Goal: Information Seeking & Learning: Check status

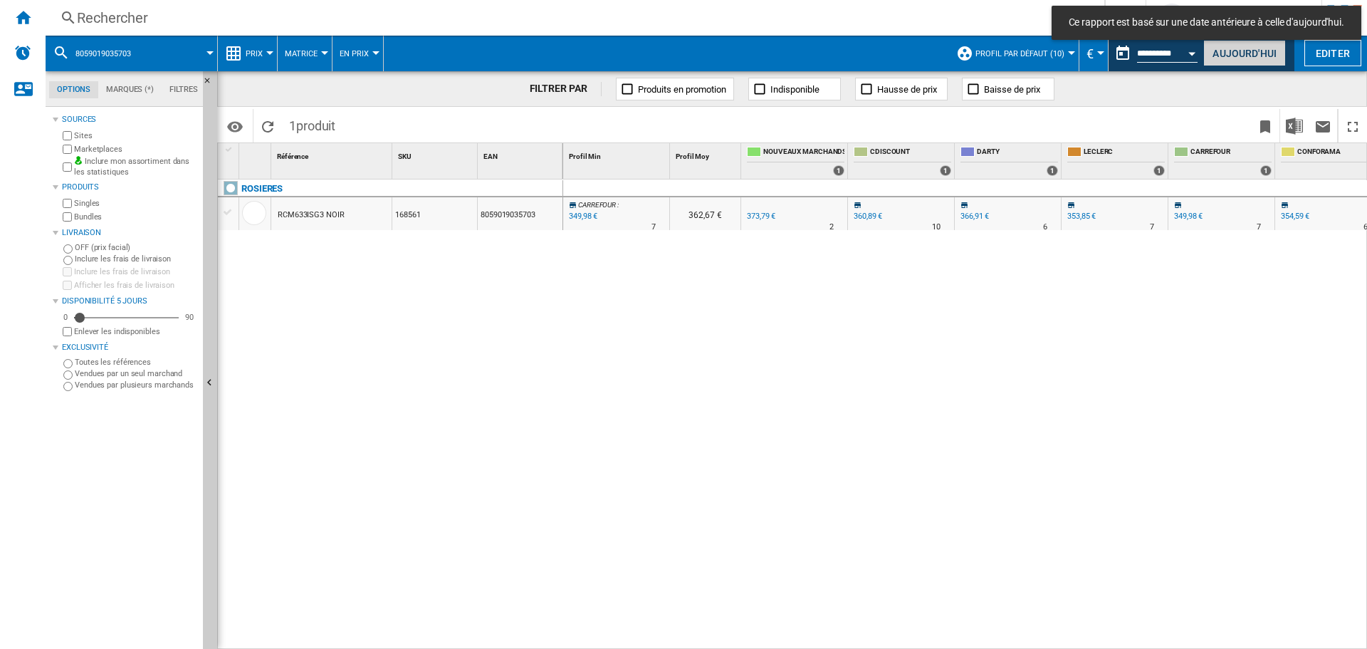
click at [1238, 55] on button "Aujourd'hui" at bounding box center [1244, 53] width 83 height 26
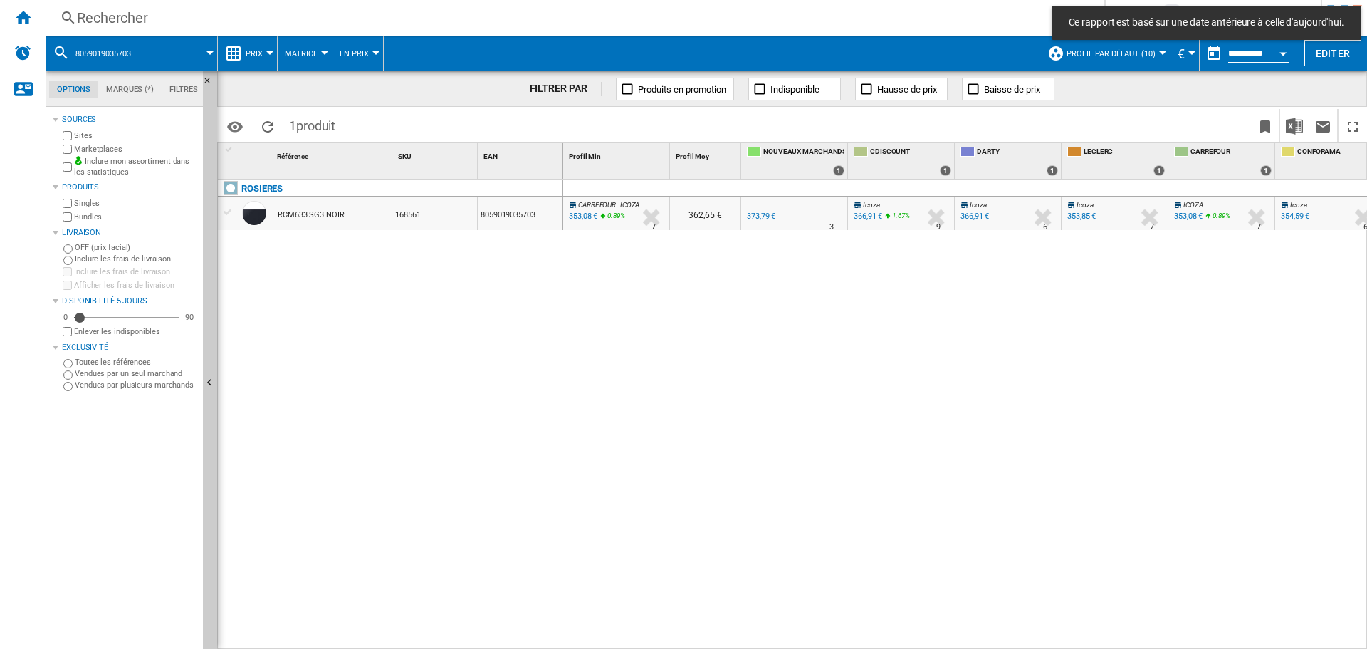
click at [223, 18] on div "Rechercher" at bounding box center [572, 18] width 990 height 20
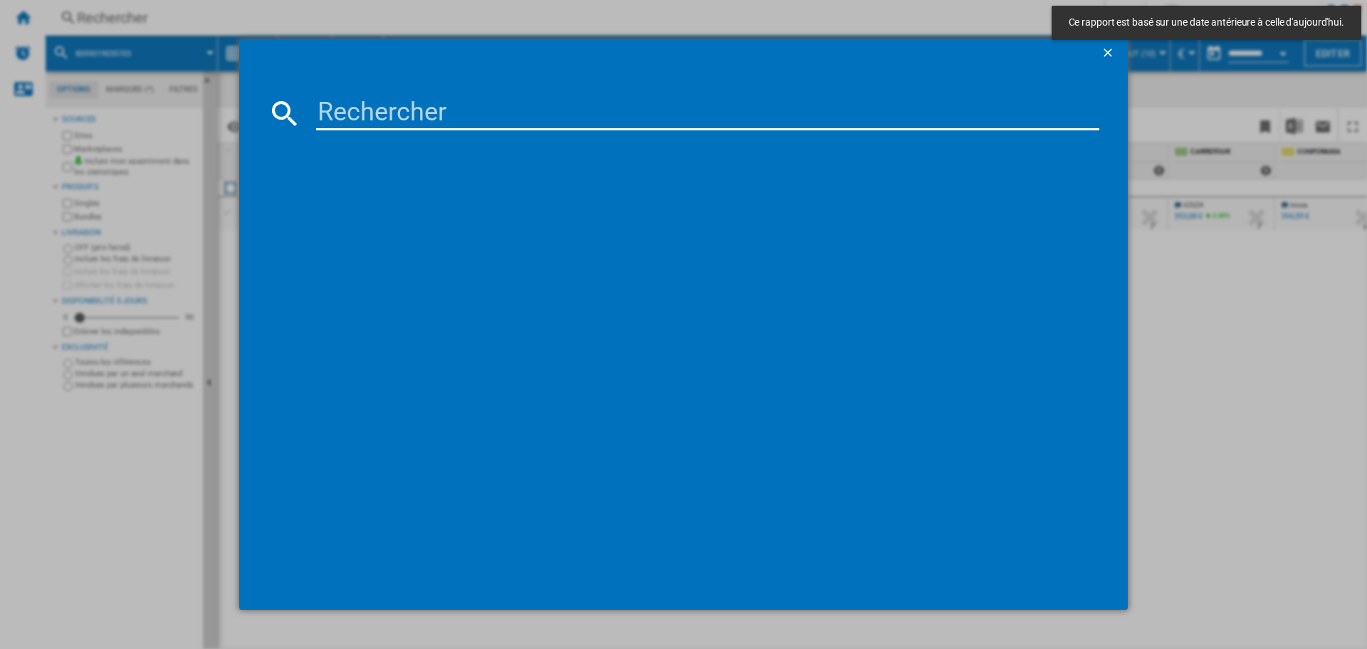
click at [386, 102] on input at bounding box center [707, 113] width 783 height 34
paste input "3045387291327"
type input "3045387291327"
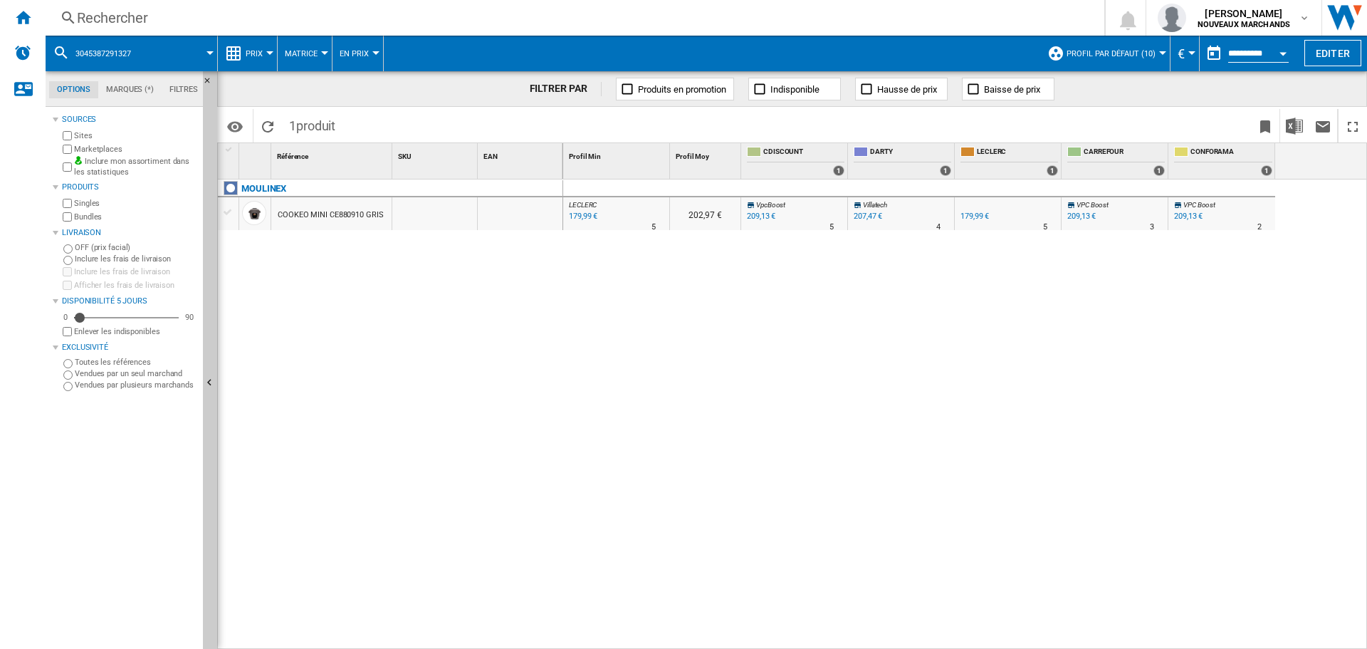
click at [382, 20] on div "Rechercher" at bounding box center [572, 18] width 990 height 20
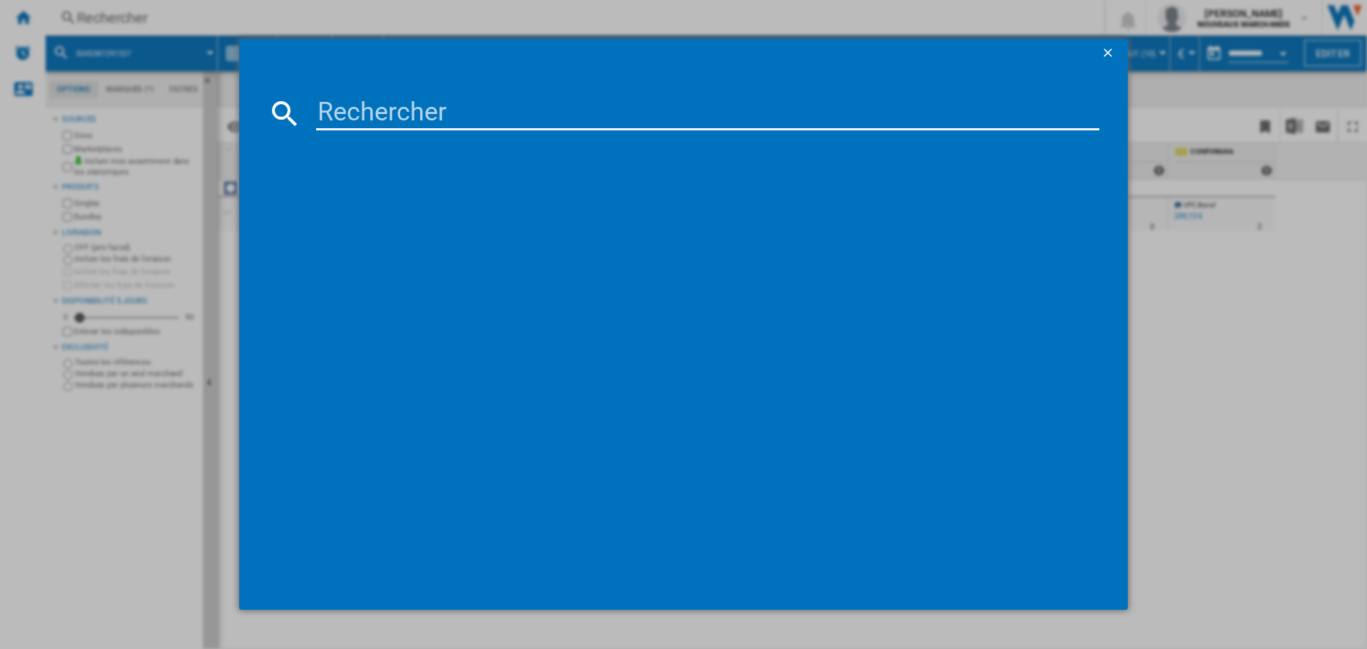
click at [453, 109] on input at bounding box center [707, 113] width 783 height 34
type input "8710103829119"
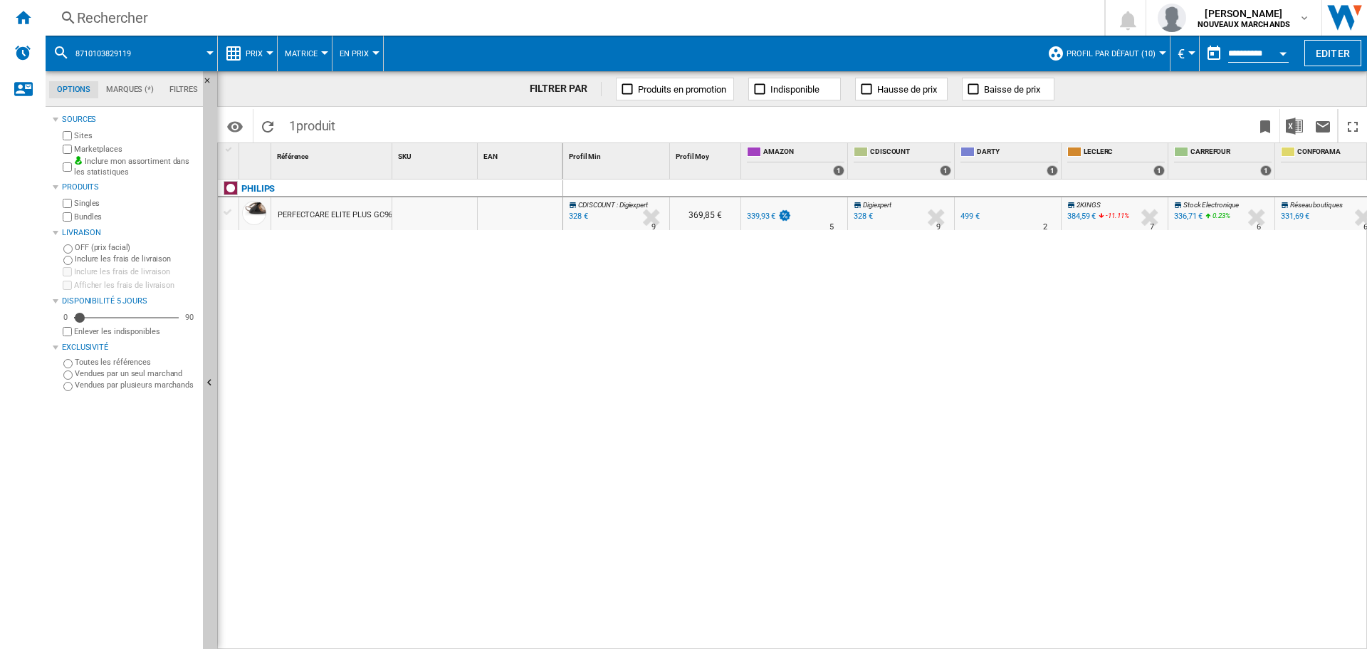
click at [226, 19] on div "Rechercher" at bounding box center [572, 18] width 990 height 20
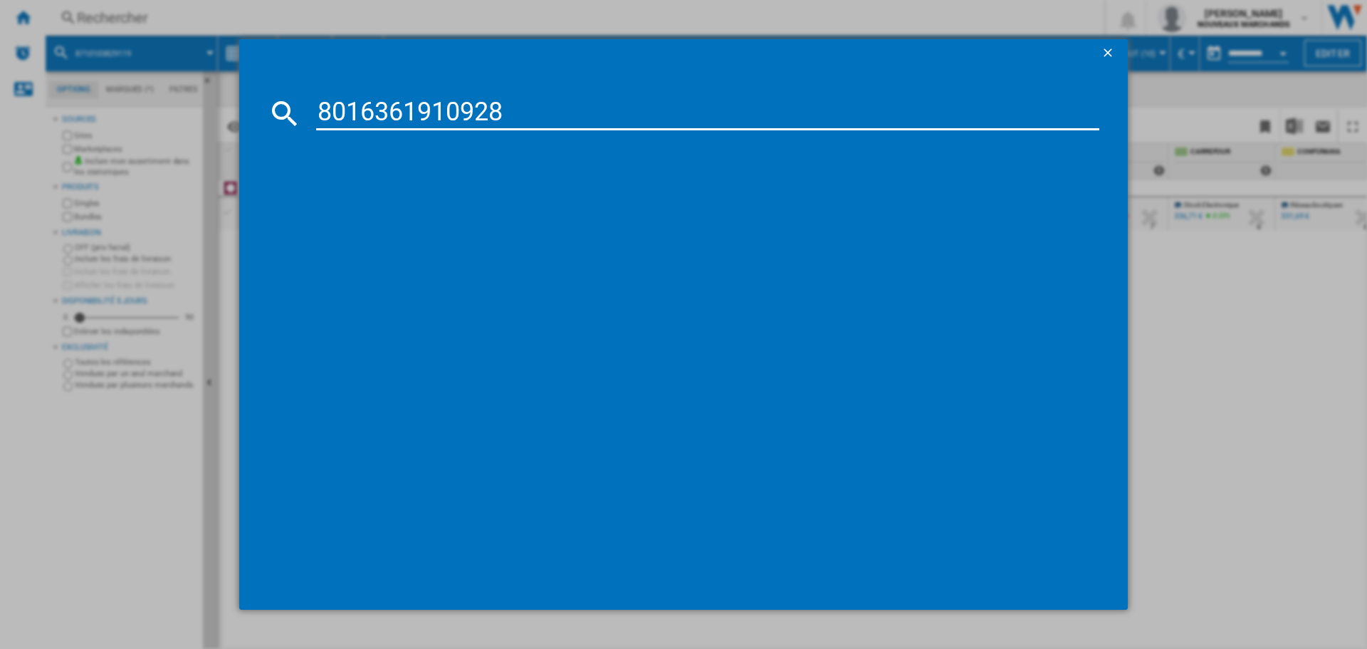
type input "8016361910928"
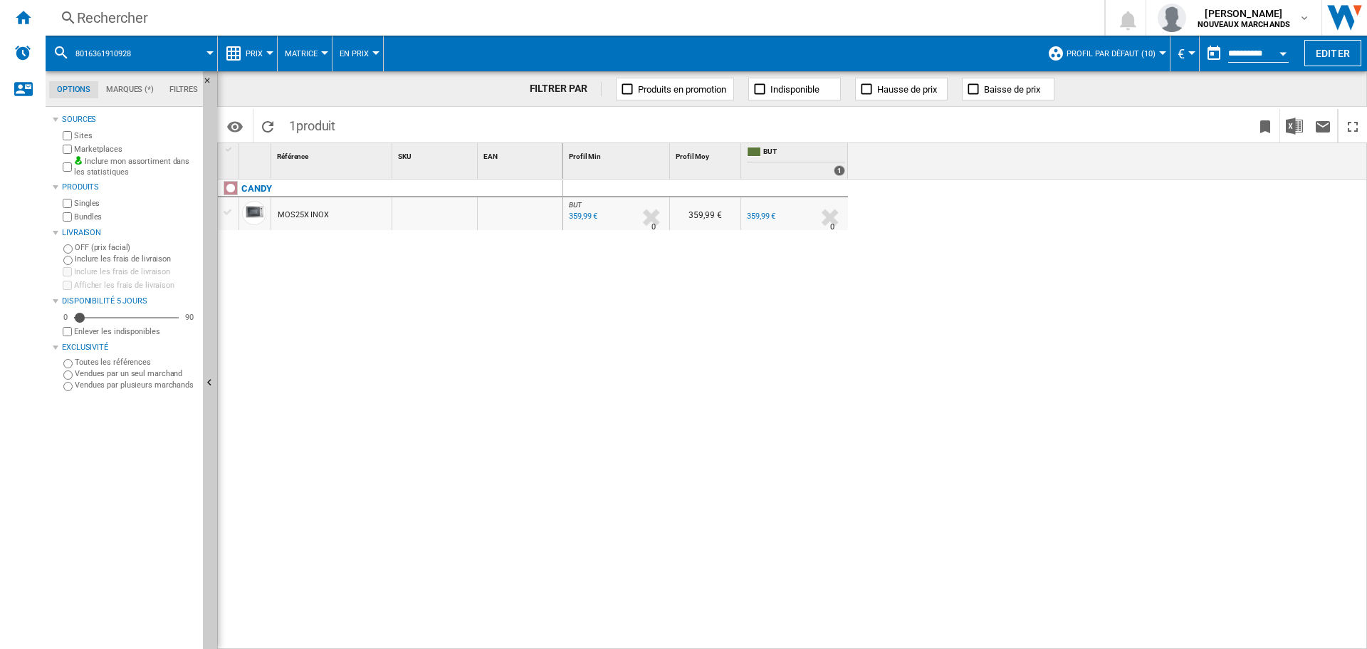
click at [582, 212] on div "359,99 €" at bounding box center [582, 216] width 31 height 14
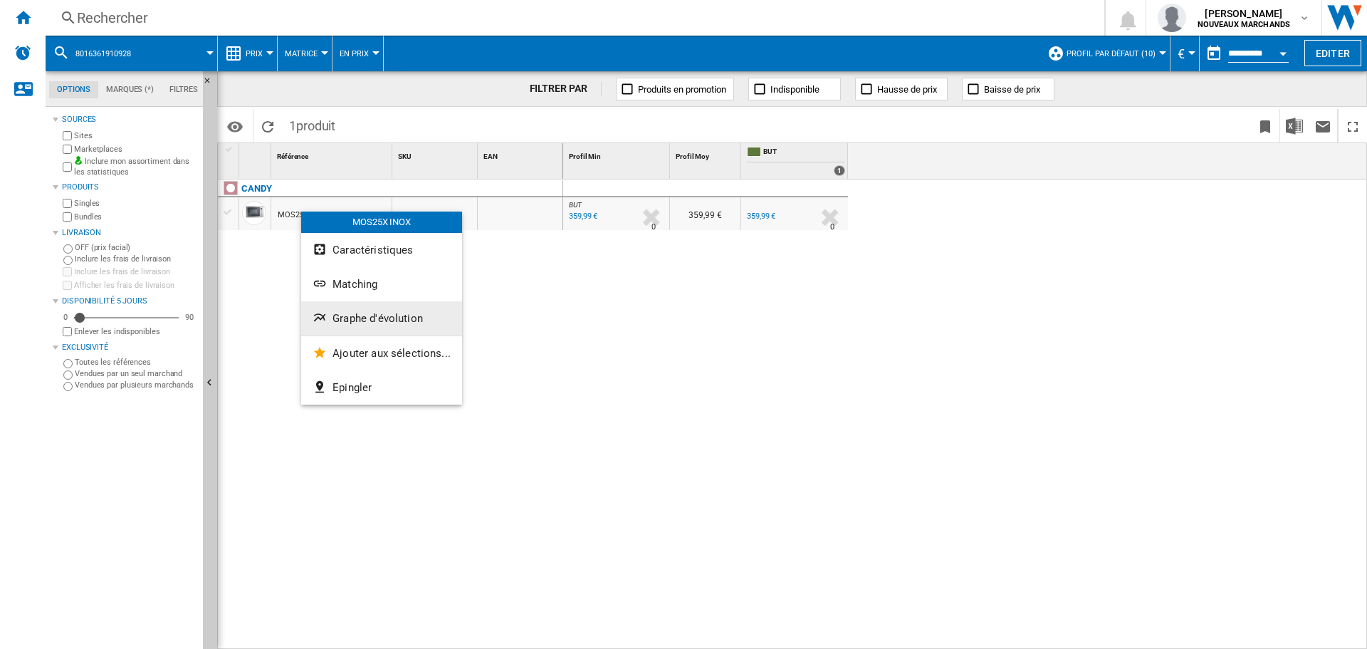
click at [359, 313] on span "Graphe d'évolution" at bounding box center [378, 318] width 90 height 13
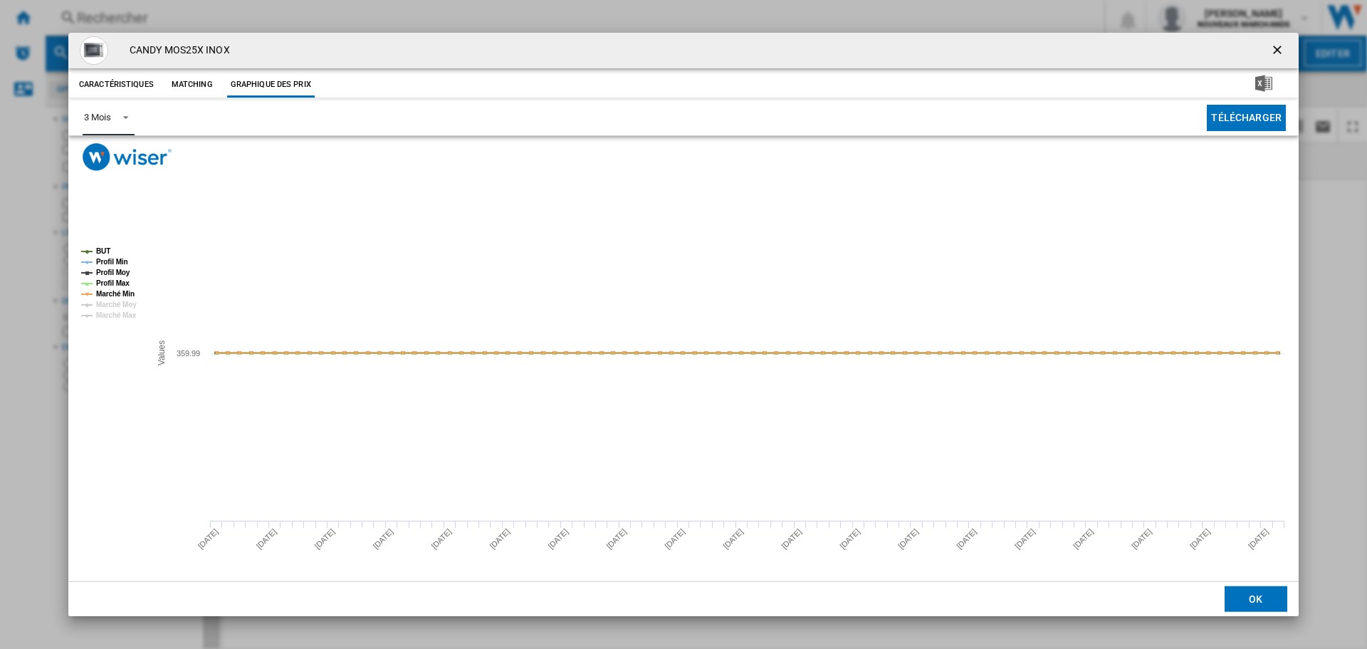
click at [123, 120] on span "Product popup" at bounding box center [121, 116] width 17 height 13
click at [134, 161] on md-option "6 Mois" at bounding box center [121, 152] width 97 height 34
click at [1280, 48] on ng-md-icon "getI18NText('BUTTONS.CLOSE_DIALOG')" at bounding box center [1278, 51] width 17 height 17
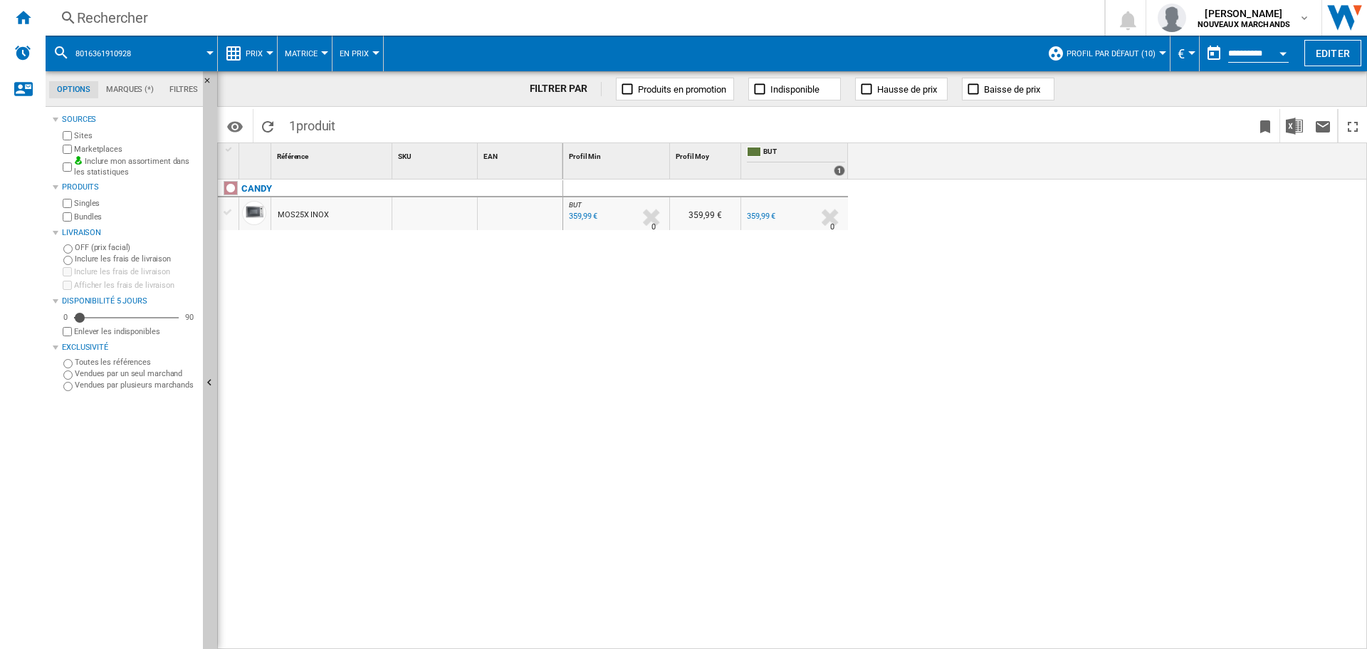
click at [261, 19] on div "Rechercher" at bounding box center [572, 18] width 990 height 20
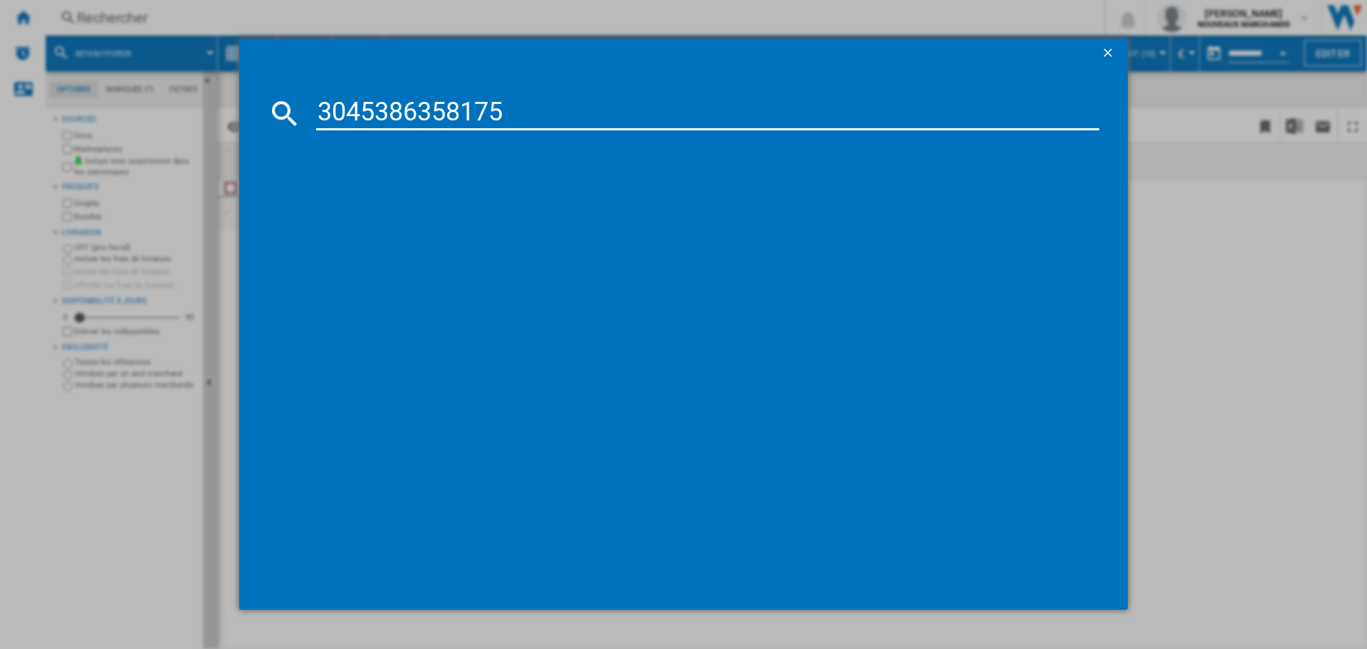
type input "3045386358175"
